Goal: Check status: Check status

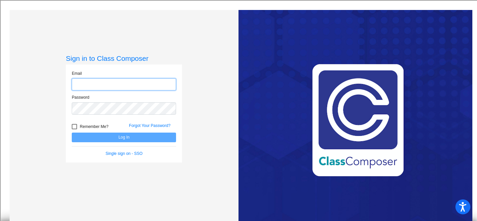
type input "[PERSON_NAME][EMAIL_ADDRESS][PERSON_NAME][DOMAIN_NAME]"
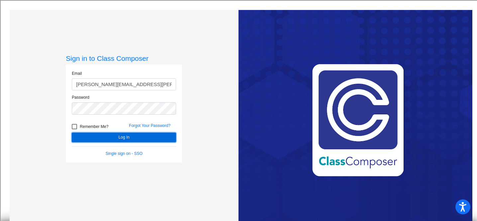
click at [154, 135] on button "Log In" at bounding box center [124, 137] width 104 height 10
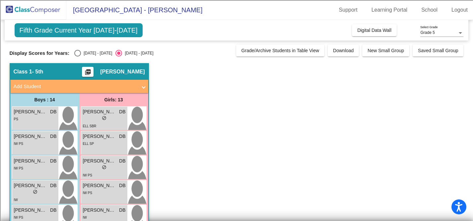
click at [79, 53] on div "Select an option" at bounding box center [77, 53] width 7 height 7
click at [78, 56] on input "[DATE] - [DATE]" at bounding box center [77, 56] width 0 height 0
radio input "true"
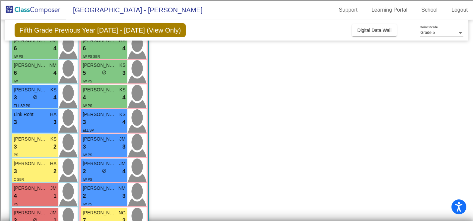
scroll to position [170, 0]
click at [103, 143] on div "3 lock do_not_disturb_alt 3" at bounding box center [104, 146] width 43 height 9
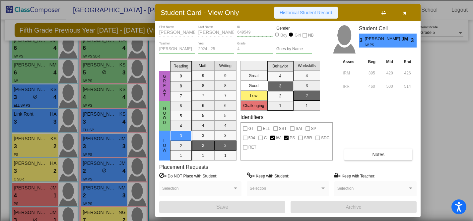
click at [316, 16] on button "Historical Student Record" at bounding box center [306, 13] width 63 height 12
click at [407, 15] on button "button" at bounding box center [404, 13] width 21 height 12
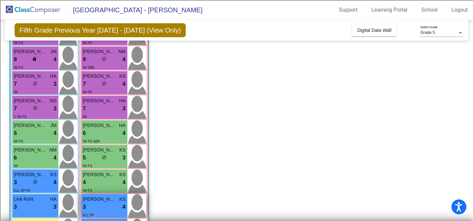
scroll to position [30, 0]
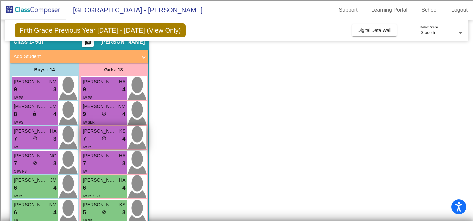
click at [106, 140] on span "do_not_disturb_alt" at bounding box center [104, 138] width 5 height 5
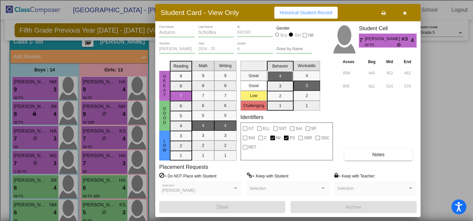
scroll to position [0, 0]
click at [312, 10] on span "Historical Student Record" at bounding box center [306, 12] width 53 height 5
click at [405, 13] on icon "button" at bounding box center [405, 13] width 4 height 5
